Goal: Task Accomplishment & Management: Manage account settings

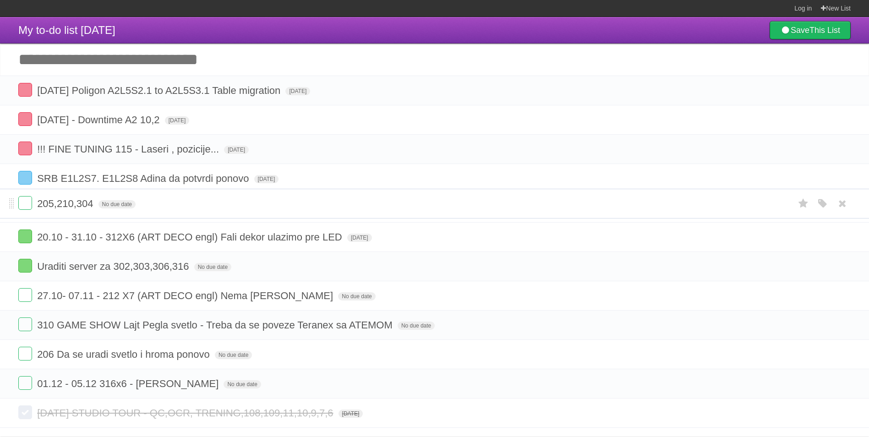
drag, startPoint x: 11, startPoint y: 386, endPoint x: 16, endPoint y: 206, distance: 180.9
click at [27, 93] on label at bounding box center [25, 90] width 14 height 14
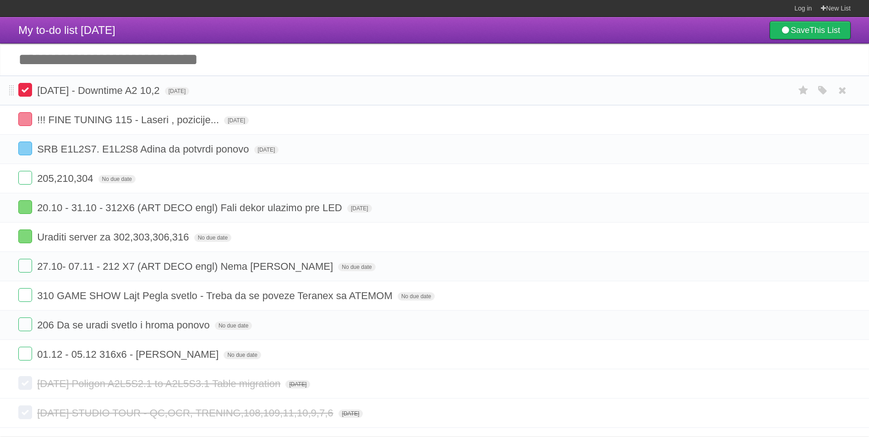
click at [27, 88] on label at bounding box center [25, 90] width 14 height 14
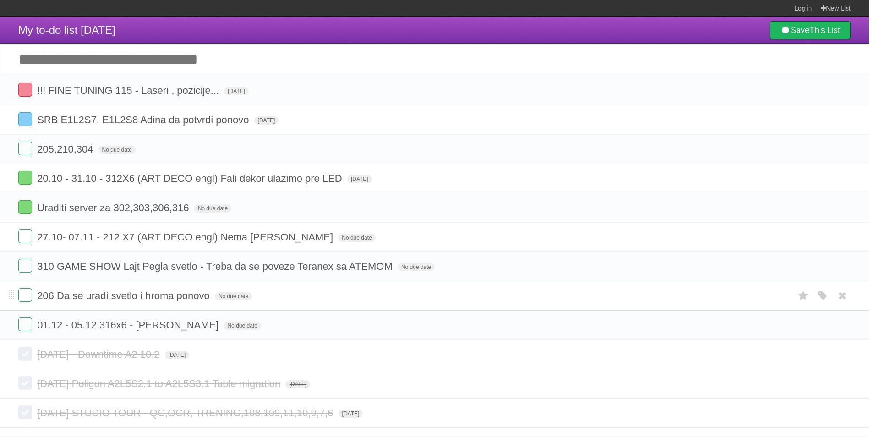
drag, startPoint x: 25, startPoint y: 297, endPoint x: 782, endPoint y: 299, distance: 756.9
click at [782, 299] on form "206 Da se uradi svetlo i hroma ponovo No due date White Red Blue Green Purple O…" at bounding box center [434, 295] width 832 height 15
click at [816, 294] on icon "button" at bounding box center [822, 296] width 13 height 12
click at [758, 294] on label "Green" at bounding box center [758, 295] width 10 height 10
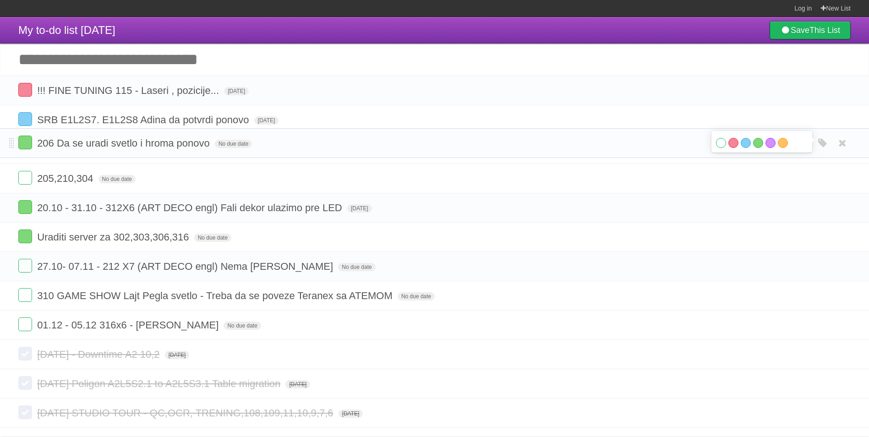
drag, startPoint x: 11, startPoint y: 299, endPoint x: 39, endPoint y: 146, distance: 155.9
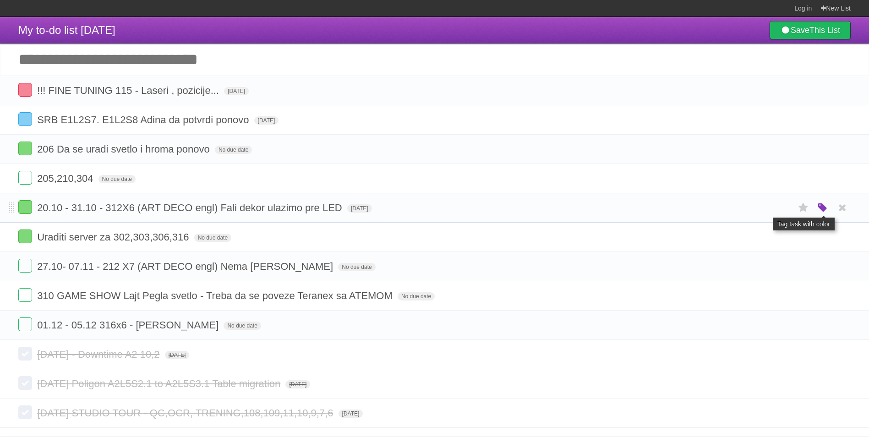
click at [823, 211] on icon "button" at bounding box center [822, 208] width 13 height 12
click at [722, 207] on label "White" at bounding box center [721, 207] width 10 height 10
click at [720, 208] on label "White" at bounding box center [721, 207] width 10 height 10
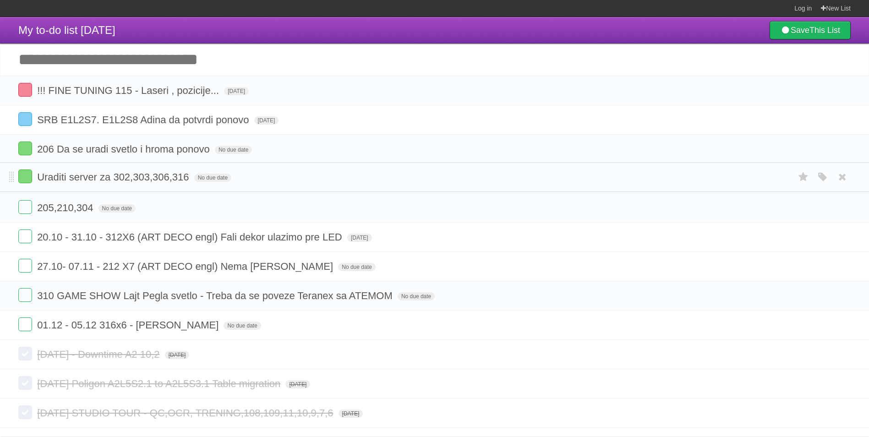
drag, startPoint x: 9, startPoint y: 239, endPoint x: 16, endPoint y: 179, distance: 61.2
